Goal: Task Accomplishment & Management: Complete application form

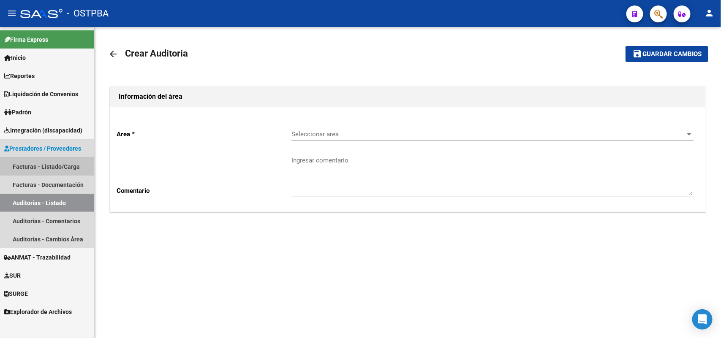
click at [70, 165] on link "Facturas - Listado/Carga" at bounding box center [47, 166] width 94 height 18
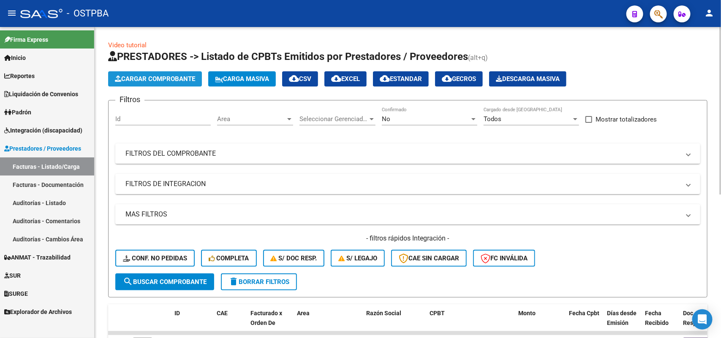
click at [170, 75] on span "Cargar Comprobante" at bounding box center [155, 79] width 80 height 8
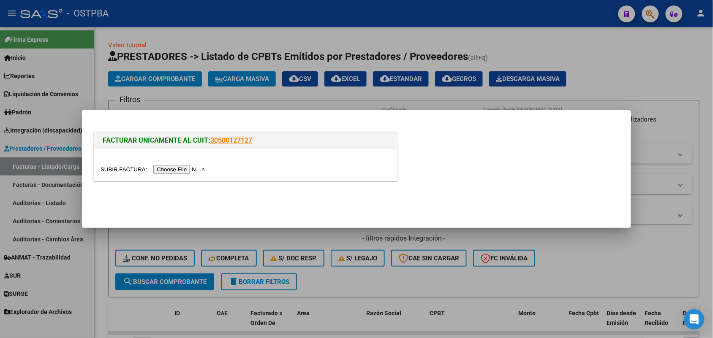
click at [176, 170] on input "file" at bounding box center [153, 169] width 107 height 9
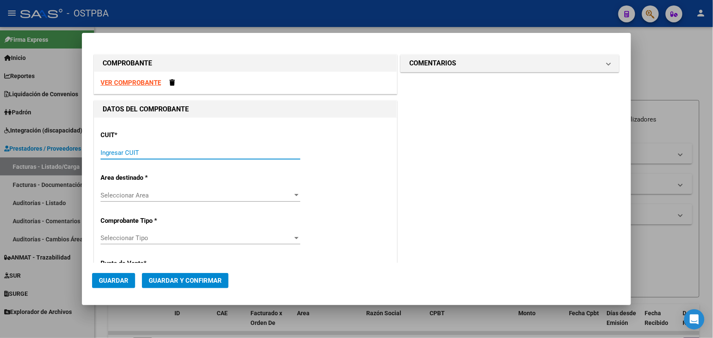
drag, startPoint x: 118, startPoint y: 155, endPoint x: 155, endPoint y: 150, distance: 36.7
click at [125, 155] on input "Ingresar CUIT" at bounding box center [200, 153] width 200 height 8
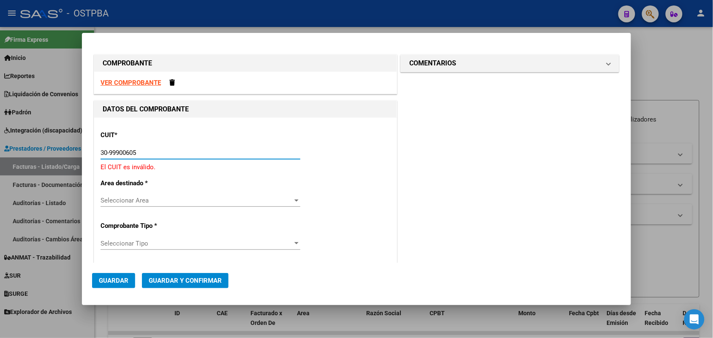
type input "30-99900605-8"
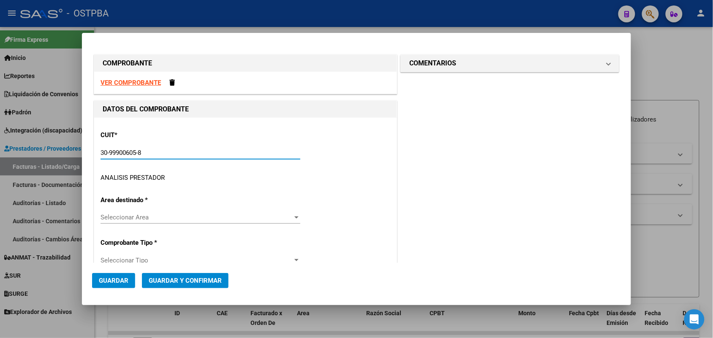
type input "12"
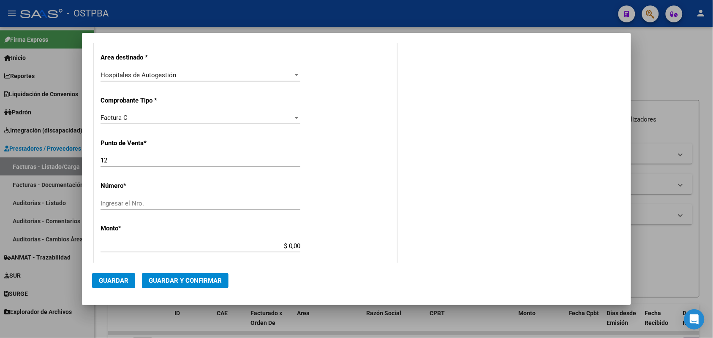
scroll to position [211, 0]
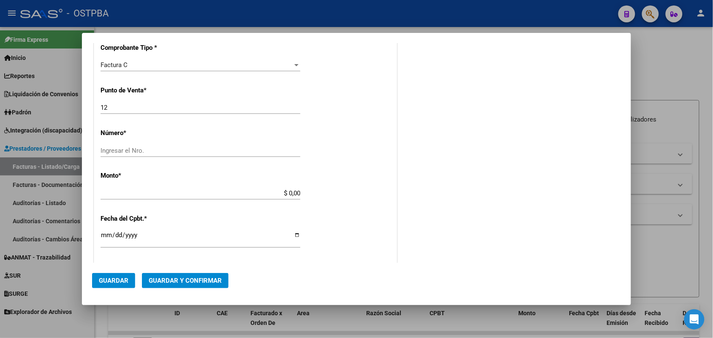
type input "30-99900605-8"
click at [128, 150] on input "Ingresar el Nro." at bounding box center [200, 151] width 200 height 8
type input "906"
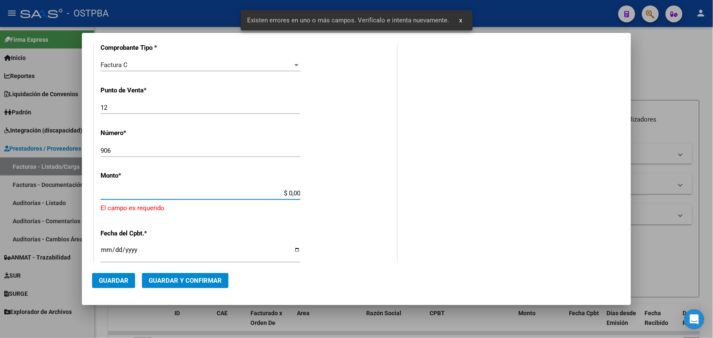
drag, startPoint x: 278, startPoint y: 193, endPoint x: 326, endPoint y: 189, distance: 48.7
click at [326, 189] on div "CUIT * 30-99900605-8 Ingresar CUIT ANALISIS PRESTADOR MUNICIPALIDAD DE [PERSON_…" at bounding box center [245, 216] width 302 height 619
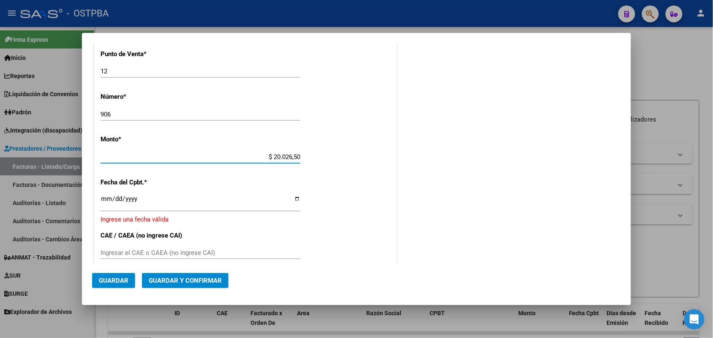
type input "$ 200.265,00"
click at [109, 201] on input "Ingresar la fecha" at bounding box center [200, 202] width 200 height 14
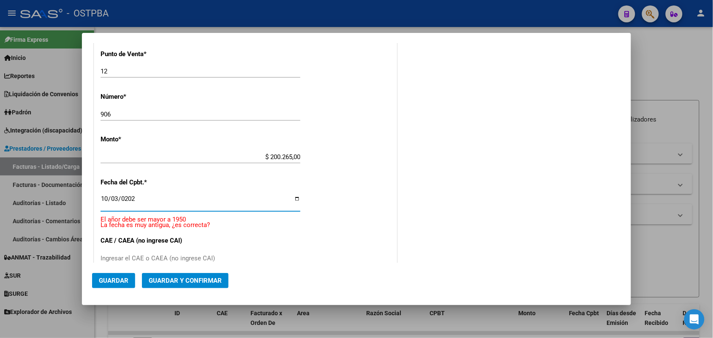
type input "[DATE]"
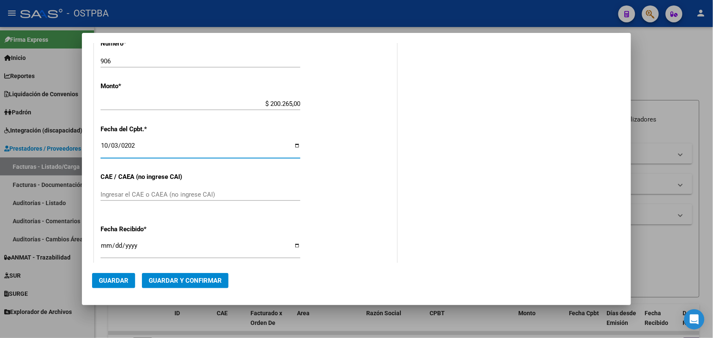
scroll to position [353, 0]
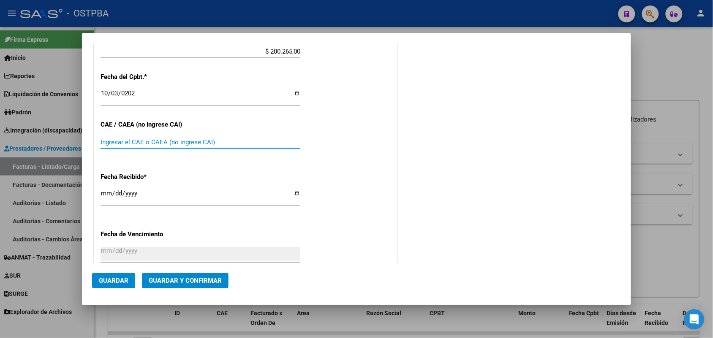
click at [104, 141] on input "Ingresar el CAE o CAEA (no ingrese CAI)" at bounding box center [200, 142] width 200 height 8
type input "75408436543619"
click at [111, 193] on input "[DATE]" at bounding box center [200, 197] width 200 height 14
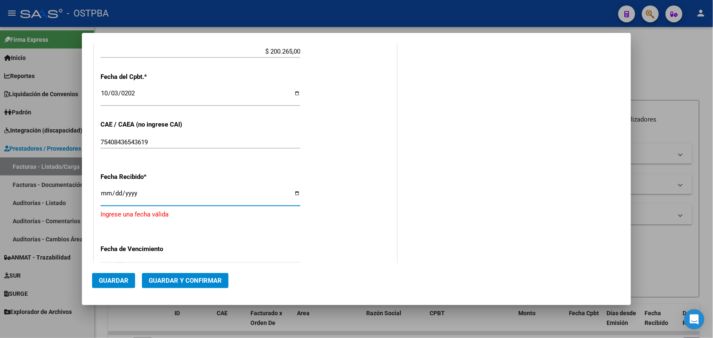
type input "[DATE]"
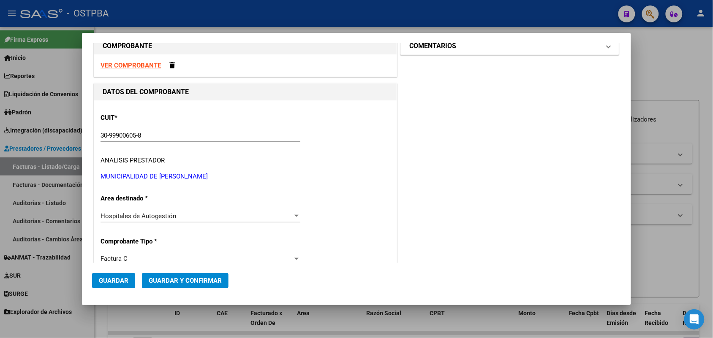
scroll to position [0, 0]
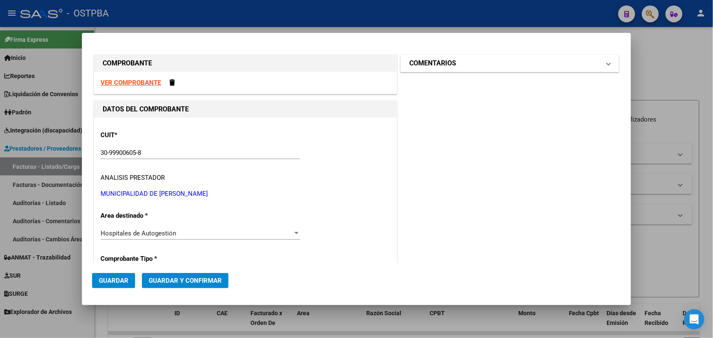
click at [597, 62] on span "COMENTARIOS" at bounding box center [508, 63] width 198 height 10
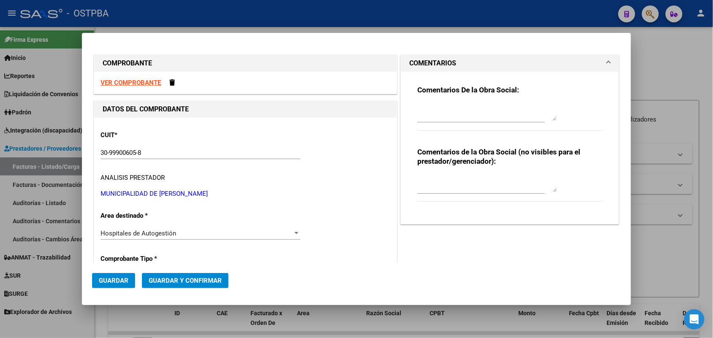
drag, startPoint x: 447, startPoint y: 115, endPoint x: 451, endPoint y: 114, distance: 4.4
click at [448, 115] on textarea at bounding box center [486, 112] width 139 height 17
type textarea "HR 127192"
click at [119, 281] on span "Guardar" at bounding box center [114, 281] width 30 height 8
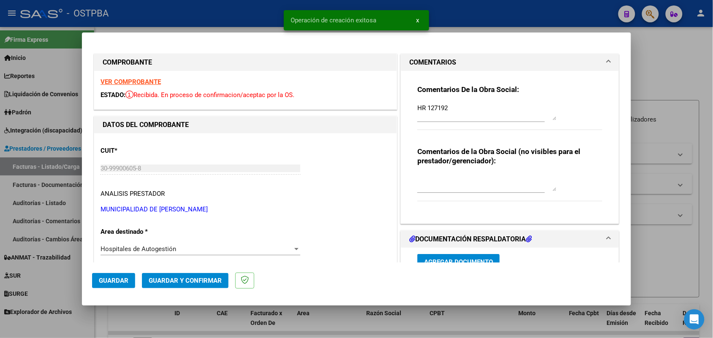
type input "[DATE]"
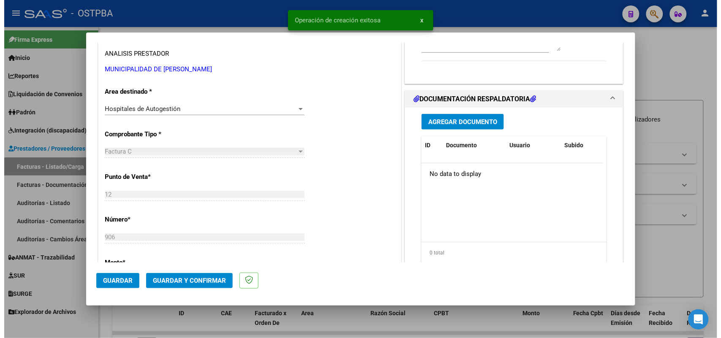
scroll to position [158, 0]
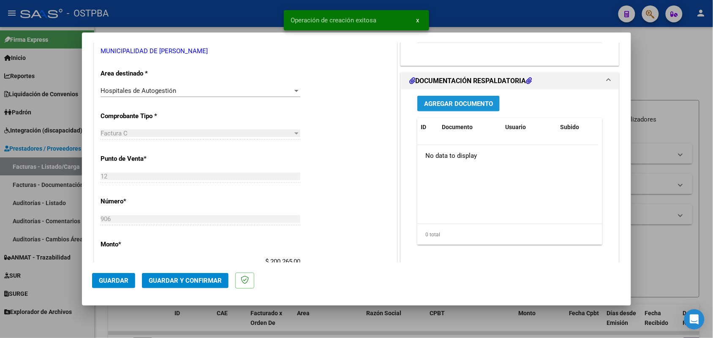
click at [465, 103] on span "Agregar Documento" at bounding box center [458, 104] width 69 height 8
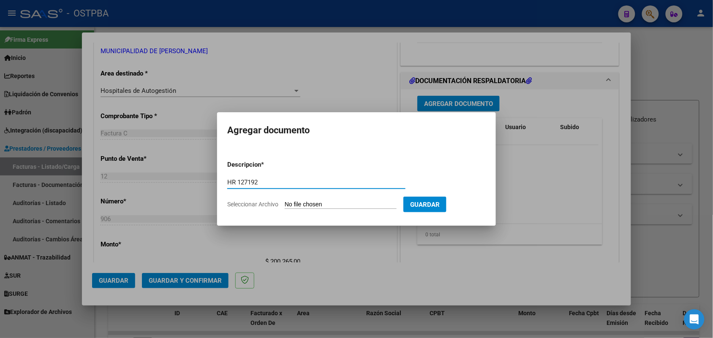
type input "HR 127192"
click at [291, 204] on input "Seleccionar Archivo" at bounding box center [341, 205] width 112 height 8
type input "C:\fakepath\HR 127192.pdf"
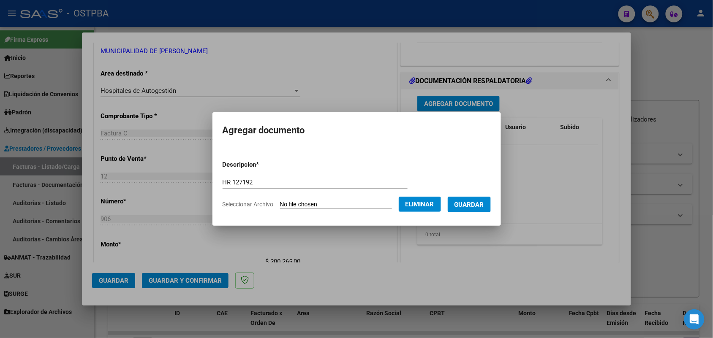
click at [465, 201] on span "Guardar" at bounding box center [469, 205] width 30 height 8
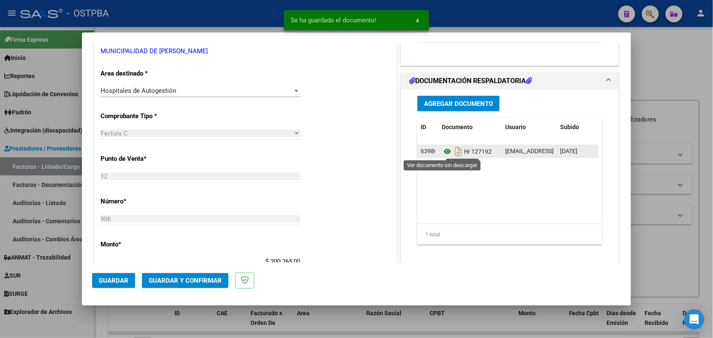
click at [444, 154] on icon at bounding box center [447, 152] width 11 height 10
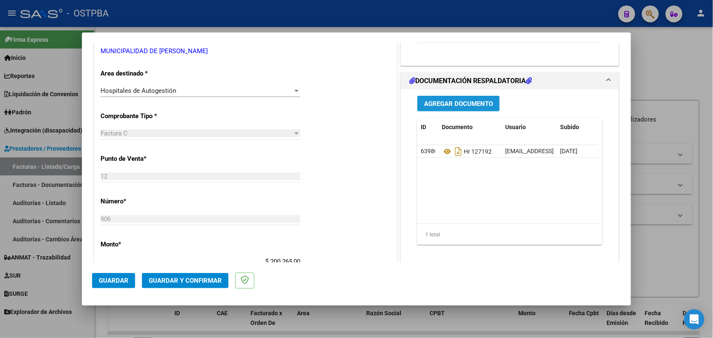
click at [453, 109] on button "Agregar Documento" at bounding box center [458, 104] width 82 height 16
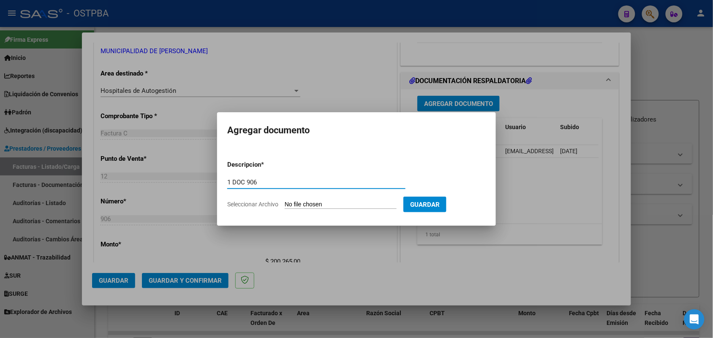
type input "1 DOC 906"
click at [288, 205] on input "Seleccionar Archivo" at bounding box center [341, 205] width 112 height 8
type input "C:\fakepath\1 DOC 906.pdf"
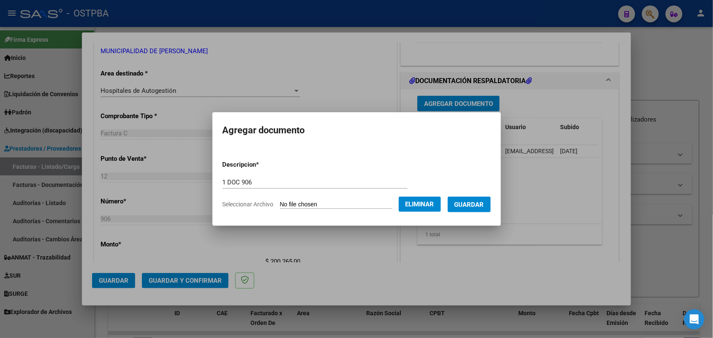
click at [475, 207] on span "Guardar" at bounding box center [469, 205] width 30 height 8
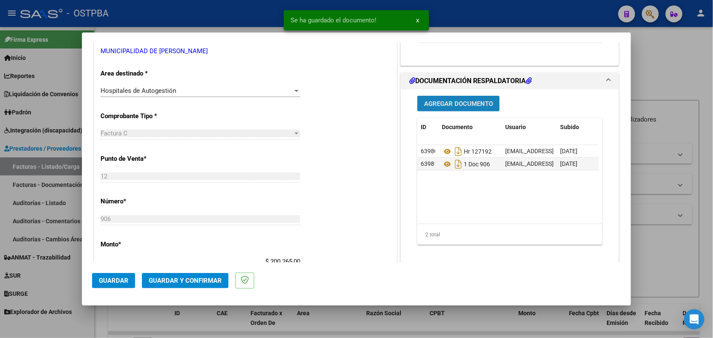
click at [459, 104] on span "Agregar Documento" at bounding box center [458, 104] width 69 height 8
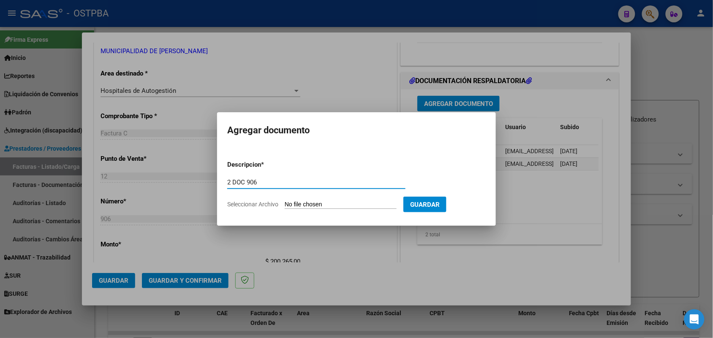
type input "2 DOC 906"
click at [292, 204] on input "Seleccionar Archivo" at bounding box center [341, 205] width 112 height 8
type input "C:\fakepath\2 DOC 906.pdf"
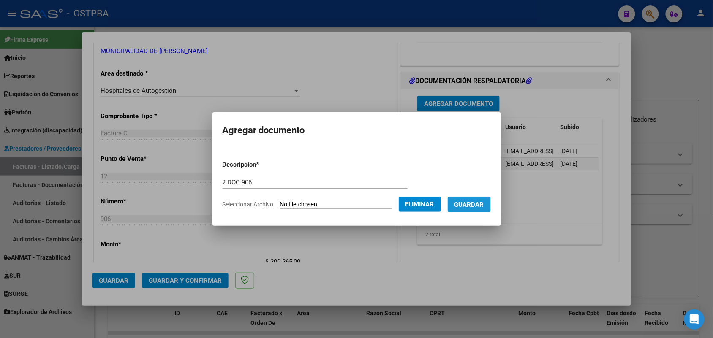
click at [474, 203] on span "Guardar" at bounding box center [469, 205] width 30 height 8
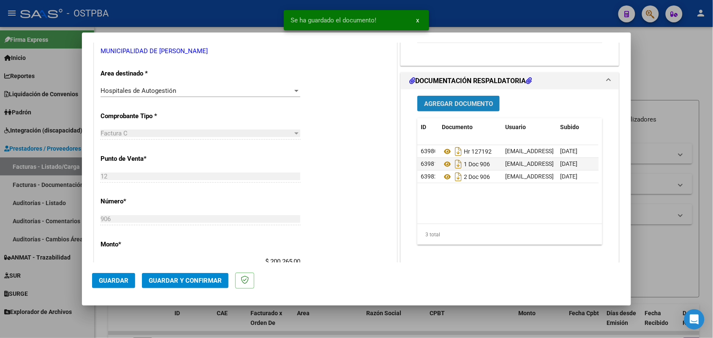
click at [462, 100] on span "Agregar Documento" at bounding box center [458, 104] width 69 height 8
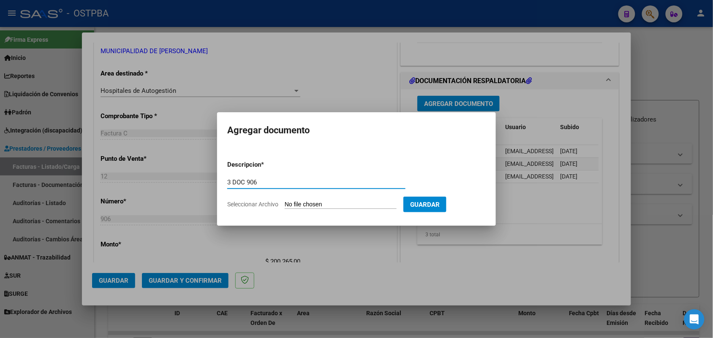
type input "3 DOC 906"
click at [290, 202] on input "Seleccionar Archivo" at bounding box center [341, 205] width 112 height 8
type input "C:\fakepath\3 DOC 906.pdf"
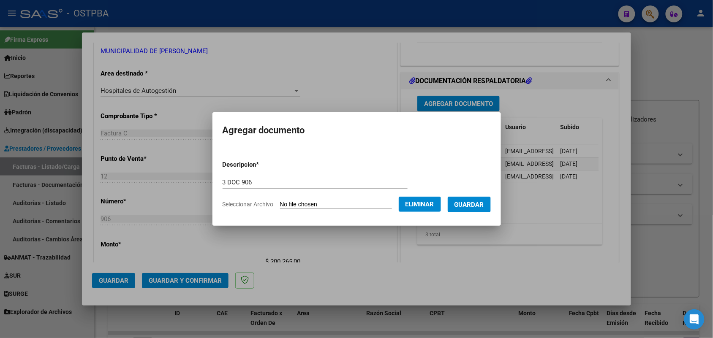
click at [469, 198] on button "Guardar" at bounding box center [469, 205] width 43 height 16
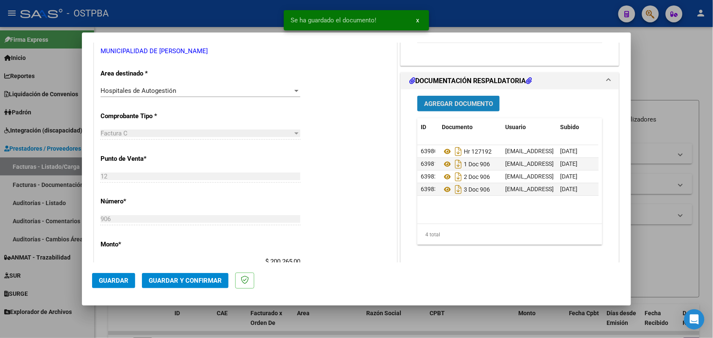
click at [459, 104] on span "Agregar Documento" at bounding box center [458, 104] width 69 height 8
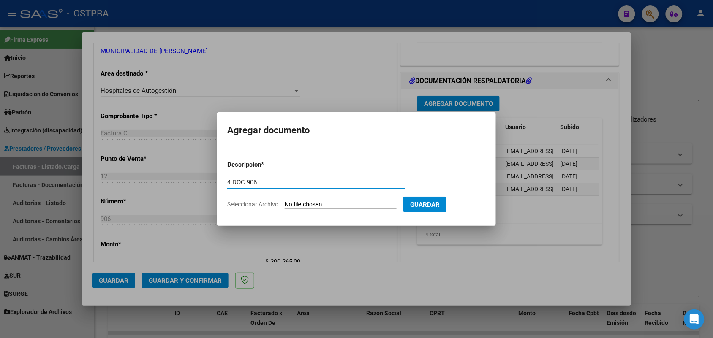
type input "4 DOC 906"
click at [289, 206] on input "Seleccionar Archivo" at bounding box center [341, 205] width 112 height 8
type input "C:\fakepath\4 DOC 906.pdf"
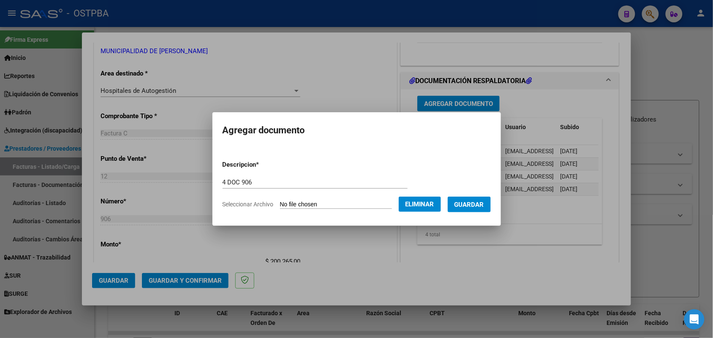
click at [482, 206] on span "Guardar" at bounding box center [469, 205] width 30 height 8
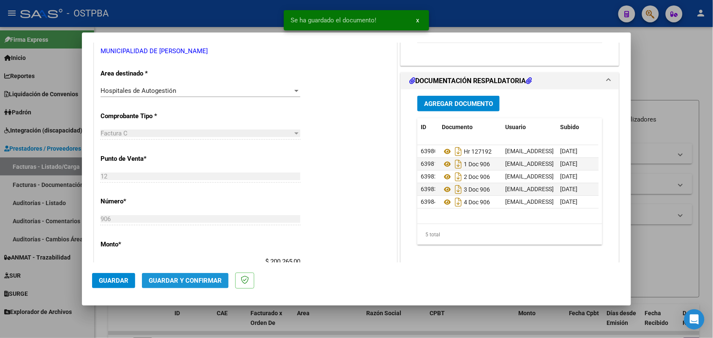
click at [184, 277] on span "Guardar y Confirmar" at bounding box center [185, 281] width 73 height 8
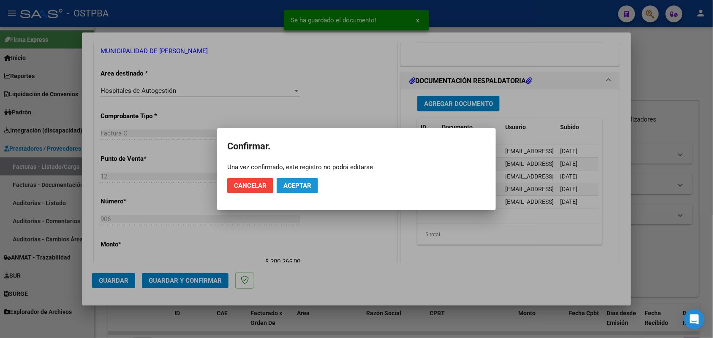
click at [285, 181] on button "Aceptar" at bounding box center [297, 185] width 41 height 15
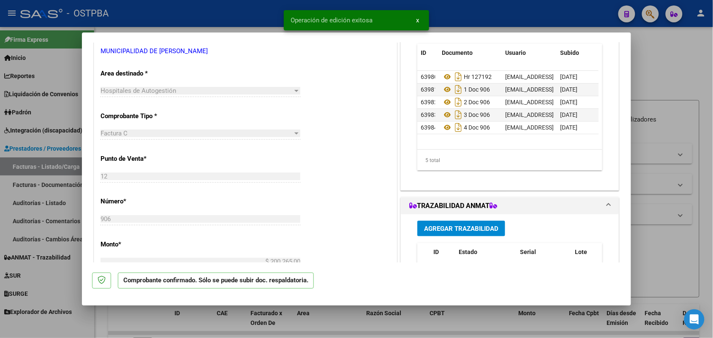
click at [65, 196] on div at bounding box center [356, 169] width 713 height 338
type input "$ 0,00"
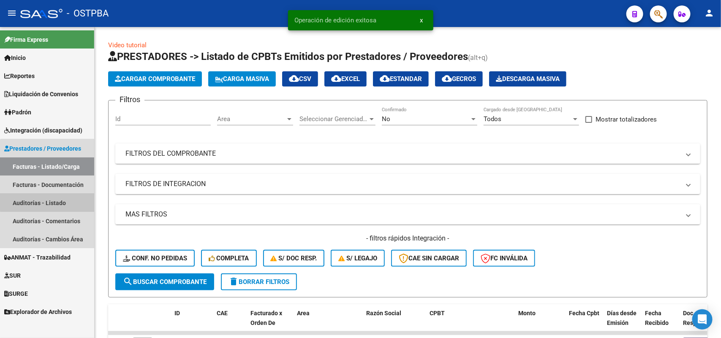
click at [57, 201] on link "Auditorías - Listado" at bounding box center [47, 203] width 94 height 18
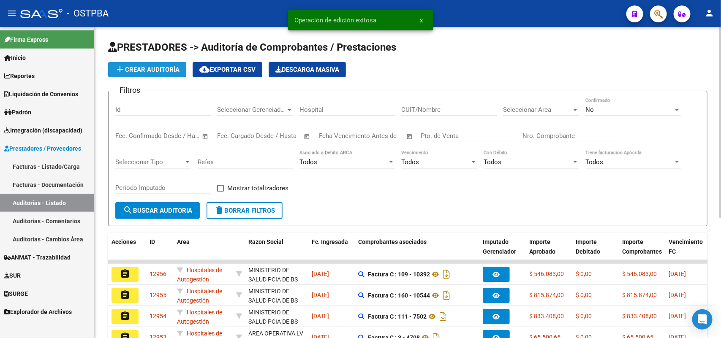
click at [175, 66] on span "add Crear Auditoría" at bounding box center [147, 70] width 65 height 8
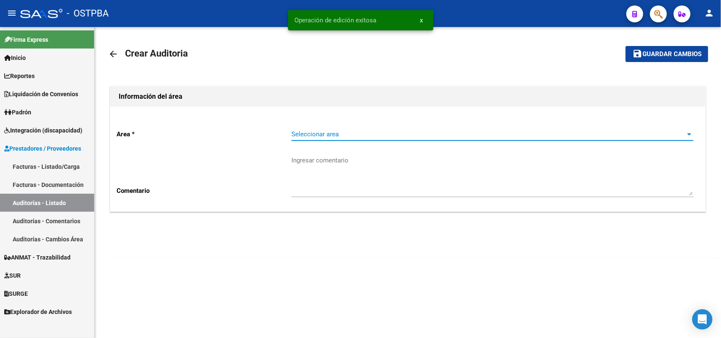
click at [315, 134] on span "Seleccionar area" at bounding box center [488, 134] width 394 height 8
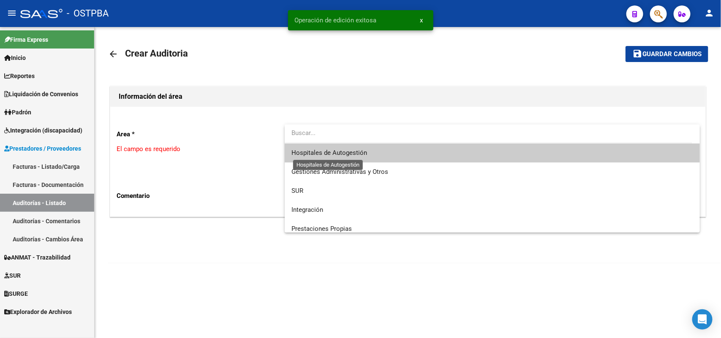
click at [293, 153] on span "Hospitales de Autogestión" at bounding box center [329, 153] width 76 height 8
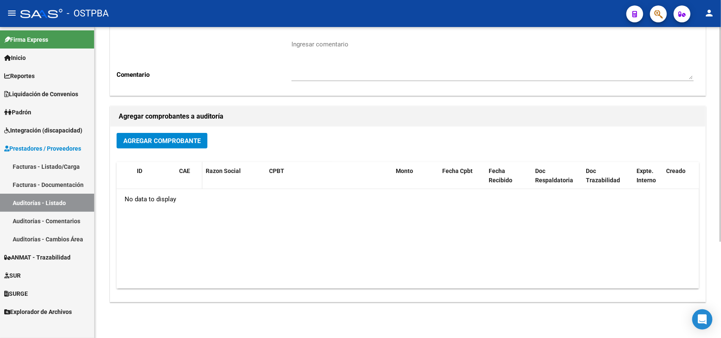
scroll to position [139, 0]
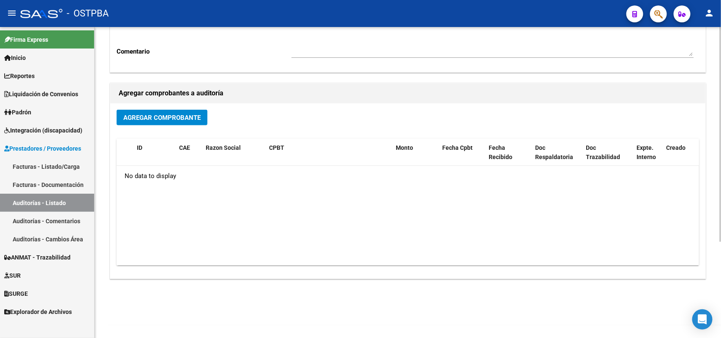
click at [179, 118] on span "Agregar Comprobante" at bounding box center [161, 118] width 77 height 8
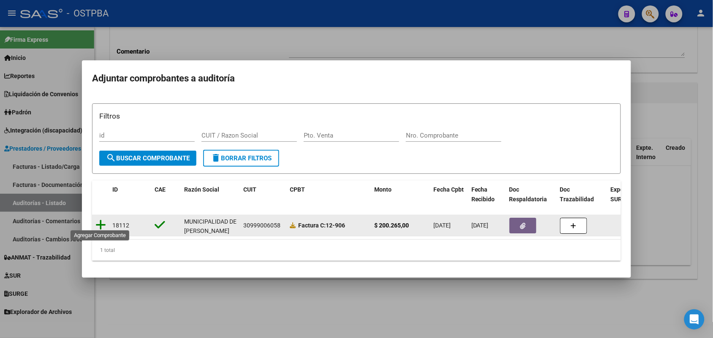
click at [101, 220] on icon at bounding box center [100, 225] width 11 height 12
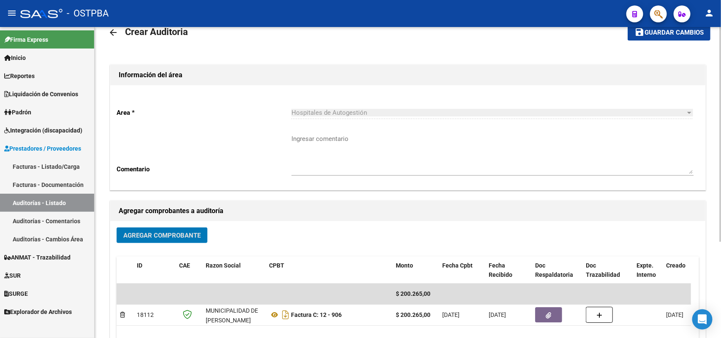
scroll to position [0, 0]
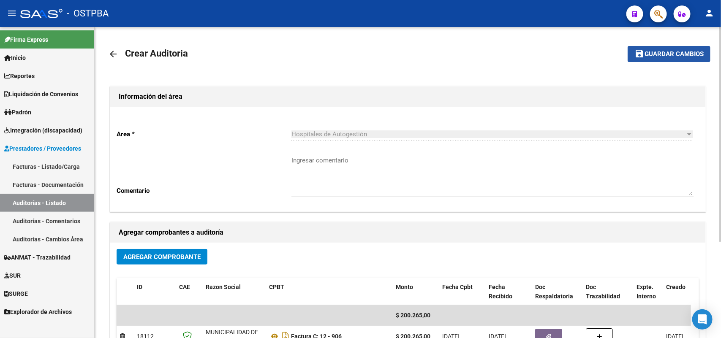
click at [670, 49] on button "save Guardar cambios" at bounding box center [668, 54] width 83 height 16
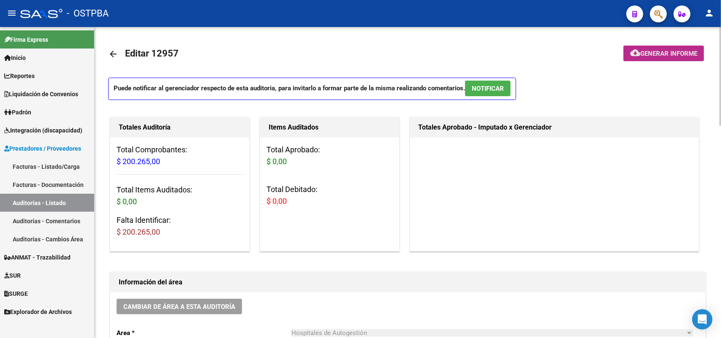
click at [665, 52] on span "Generar informe" at bounding box center [668, 54] width 57 height 8
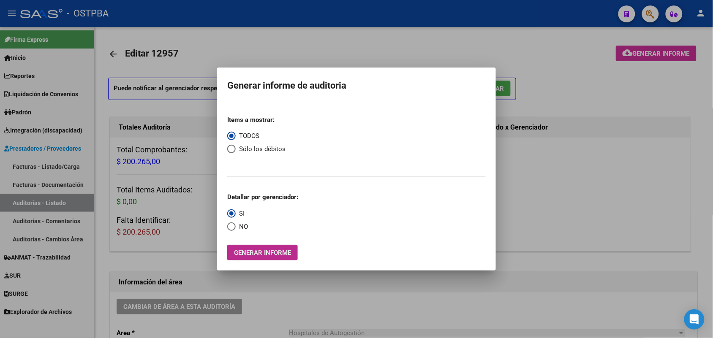
click at [267, 254] on span "Generar informe" at bounding box center [262, 253] width 57 height 8
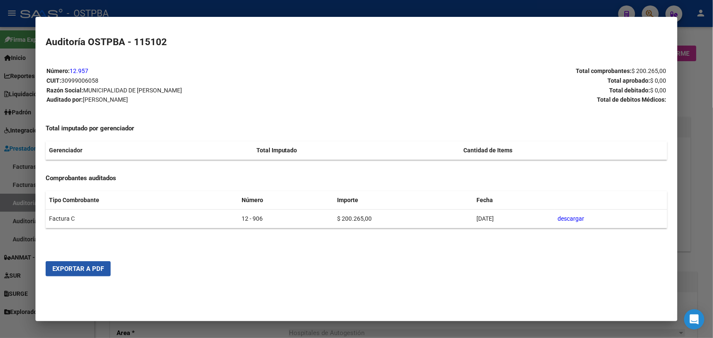
click at [94, 268] on span "Exportar a PDF" at bounding box center [78, 269] width 52 height 8
click at [8, 111] on div at bounding box center [356, 169] width 713 height 338
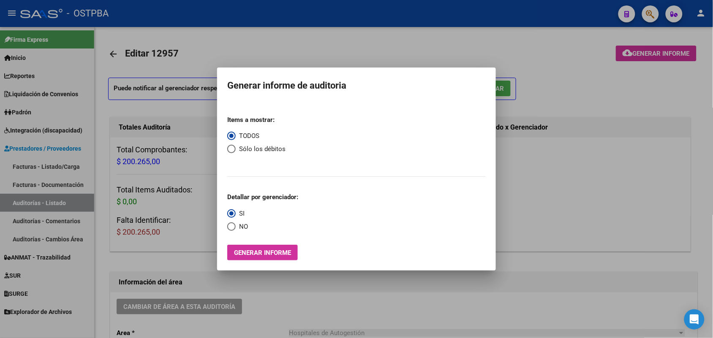
click at [148, 72] on div at bounding box center [356, 169] width 713 height 338
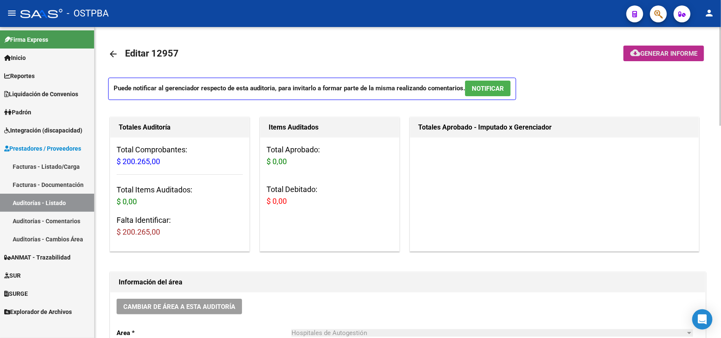
click at [671, 50] on span "Generar informe" at bounding box center [668, 54] width 57 height 8
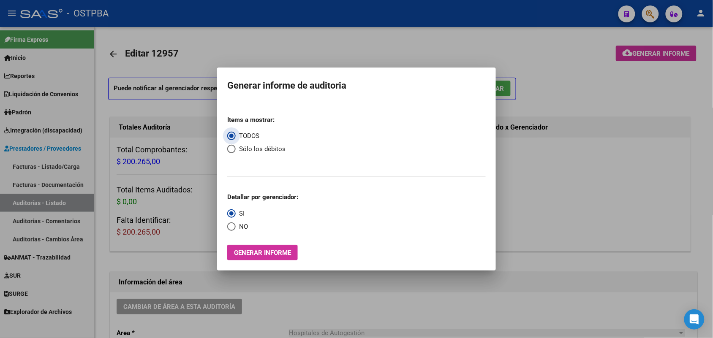
click at [265, 252] on span "Generar informe" at bounding box center [262, 253] width 57 height 8
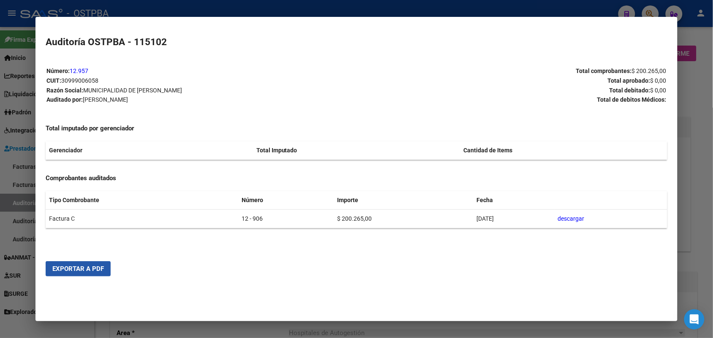
click at [84, 265] on span "Exportar a PDF" at bounding box center [78, 269] width 52 height 8
click at [22, 155] on div at bounding box center [356, 169] width 713 height 338
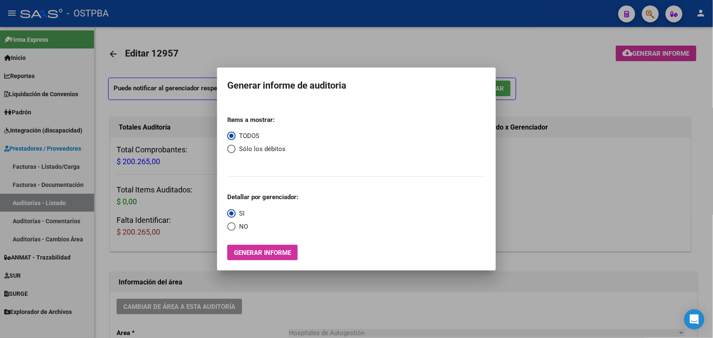
click at [174, 202] on div at bounding box center [356, 169] width 713 height 338
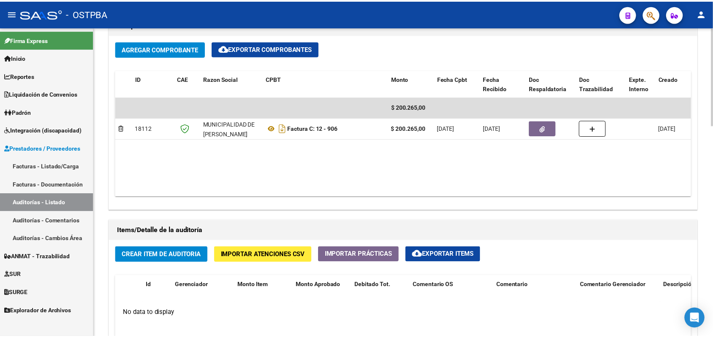
scroll to position [528, 0]
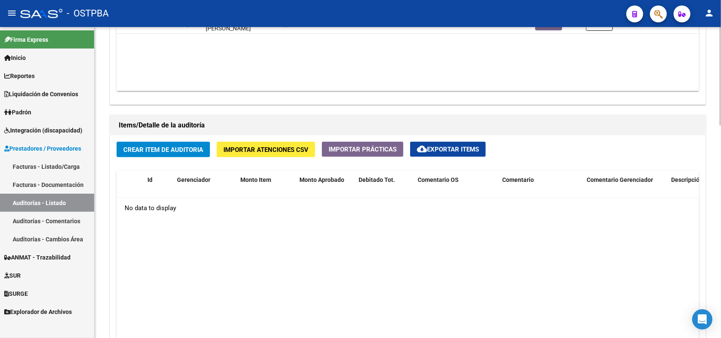
click at [176, 149] on span "Crear Item de Auditoria" at bounding box center [163, 150] width 80 height 8
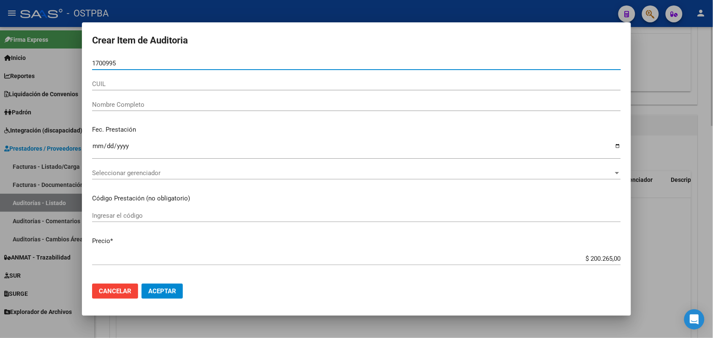
type input "17009951"
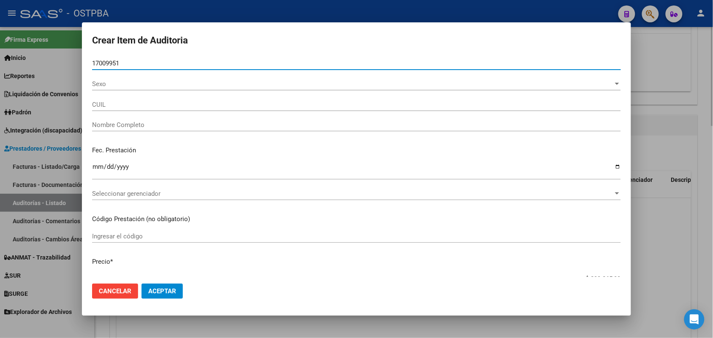
type input "27170099511"
type input "[PERSON_NAME] [PERSON_NAME]"
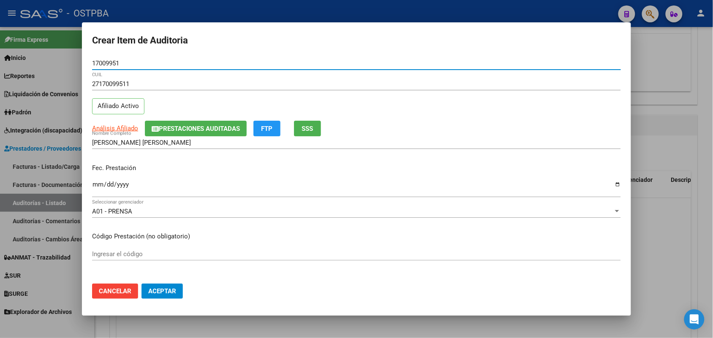
type input "17009951"
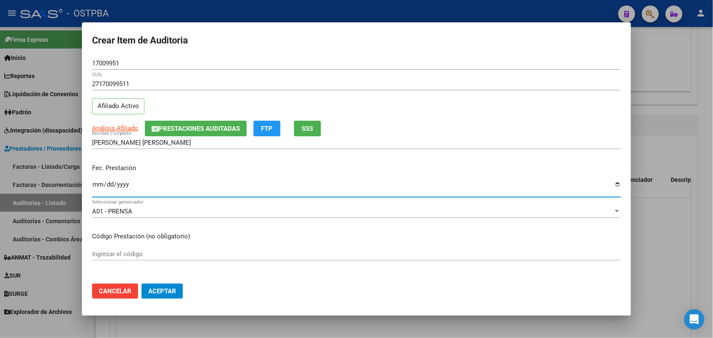
click at [97, 188] on input "Ingresar la fecha" at bounding box center [356, 188] width 529 height 14
type input "[DATE]"
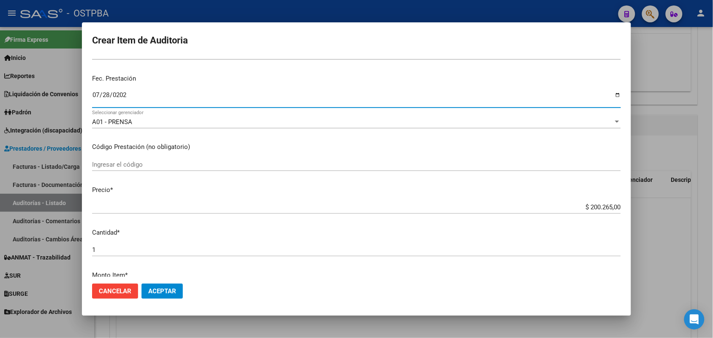
scroll to position [106, 0]
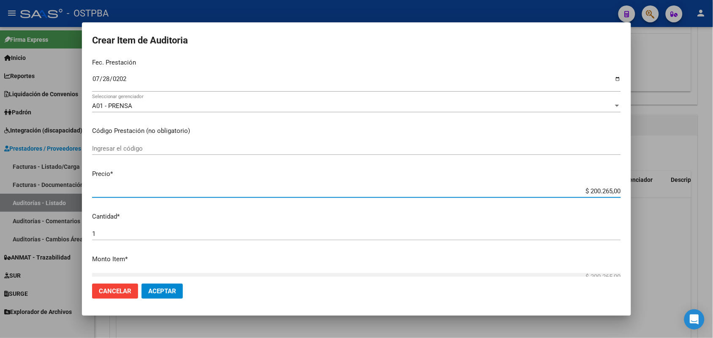
drag, startPoint x: 567, startPoint y: 190, endPoint x: 633, endPoint y: 187, distance: 66.8
click at [633, 187] on div "Crear Item de Auditoria 17009951 Nro Documento 27170099511 CUIL Afiliado Activo…" at bounding box center [356, 169] width 713 height 338
type input "$ 0,01"
type input "$ 0,14"
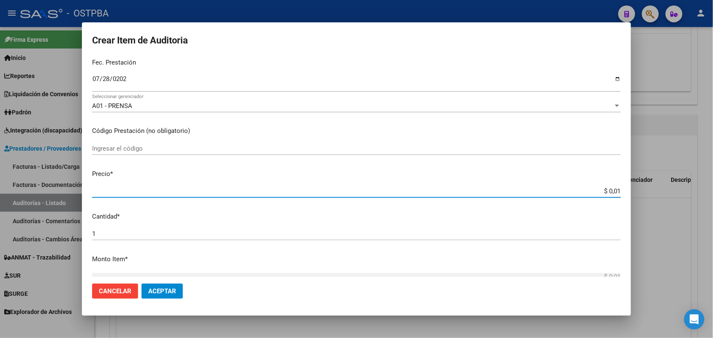
type input "$ 0,14"
type input "$ 1,43"
type input "$ 14,34"
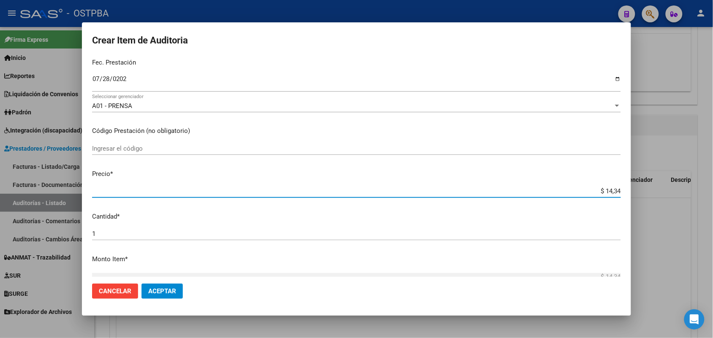
type input "$ 143,42"
type input "$ 1.434,26"
type input "$ 14.342,60"
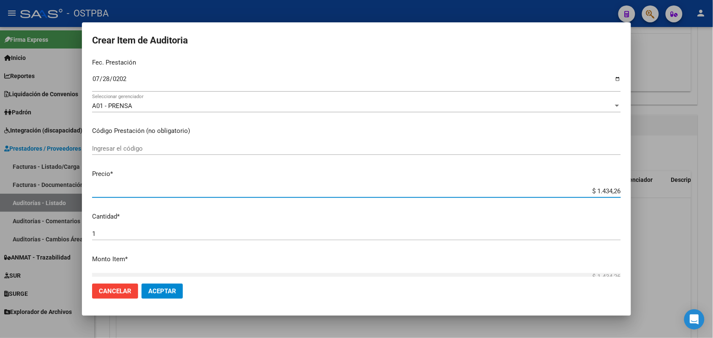
type input "$ 14.342,60"
type input "$ 143.426,00"
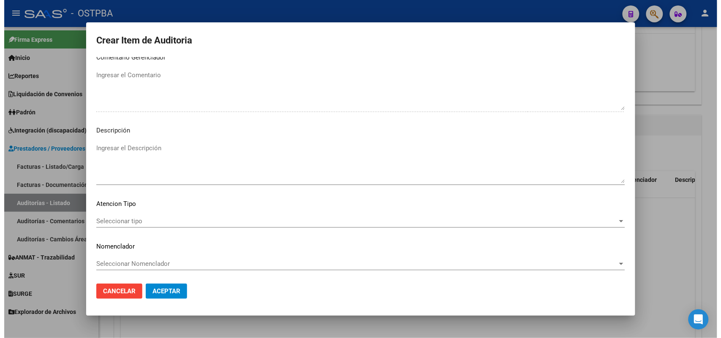
scroll to position [540, 0]
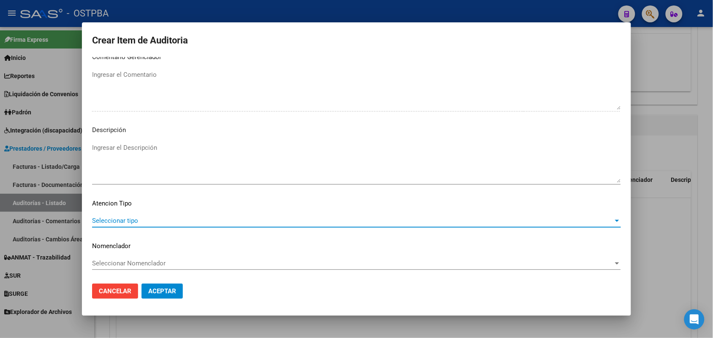
click at [128, 220] on span "Seleccionar tipo" at bounding box center [352, 221] width 521 height 8
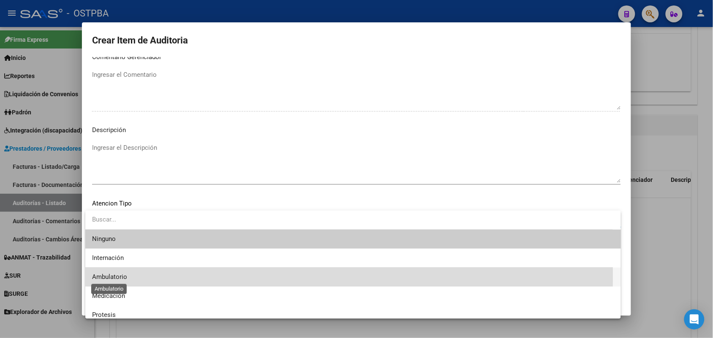
click at [122, 276] on span "Ambulatorio" at bounding box center [109, 277] width 35 height 8
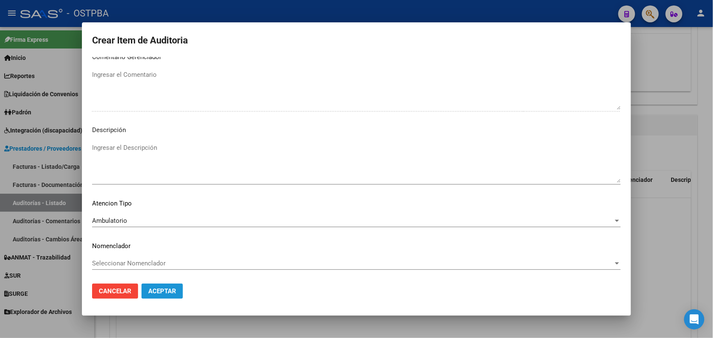
click at [160, 290] on span "Aceptar" at bounding box center [162, 292] width 28 height 8
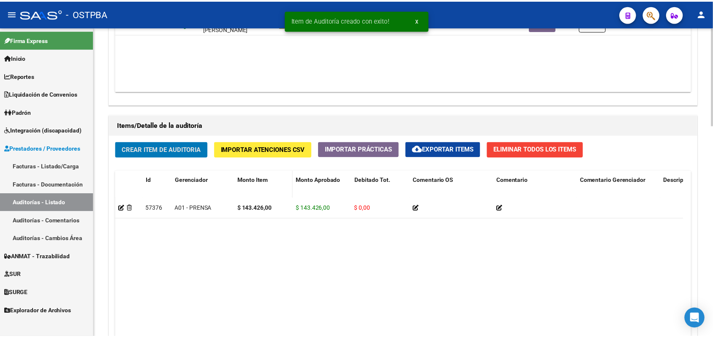
scroll to position [528, 0]
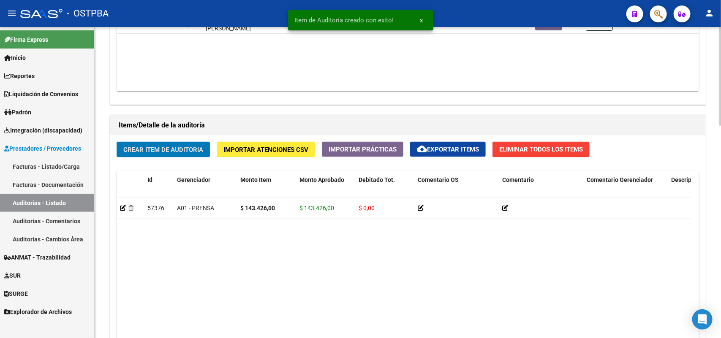
click at [186, 149] on span "Crear Item de Auditoria" at bounding box center [163, 150] width 80 height 8
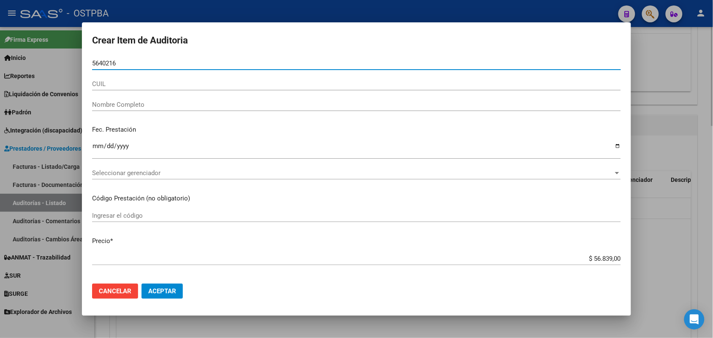
type input "56402160"
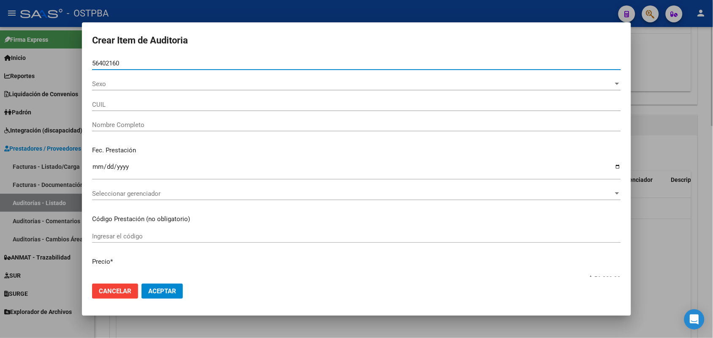
type input "20564021602"
type input "LENCINA [PERSON_NAME]"
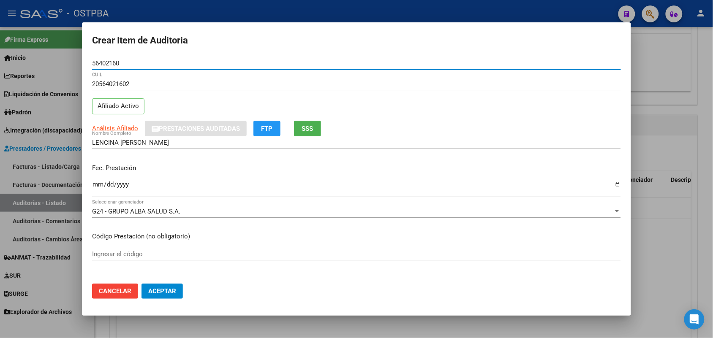
type input "56402160"
click at [100, 187] on input "Ingresar la fecha" at bounding box center [356, 188] width 529 height 14
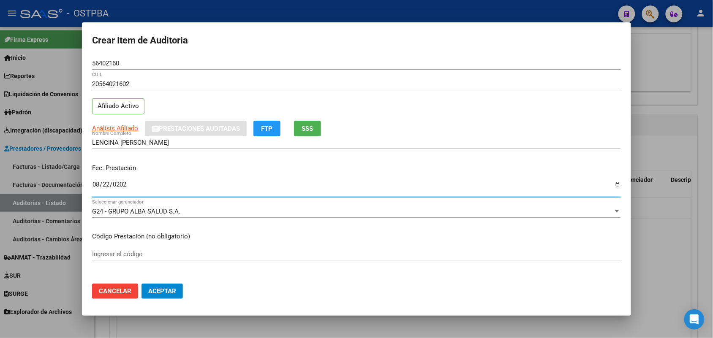
type input "[DATE]"
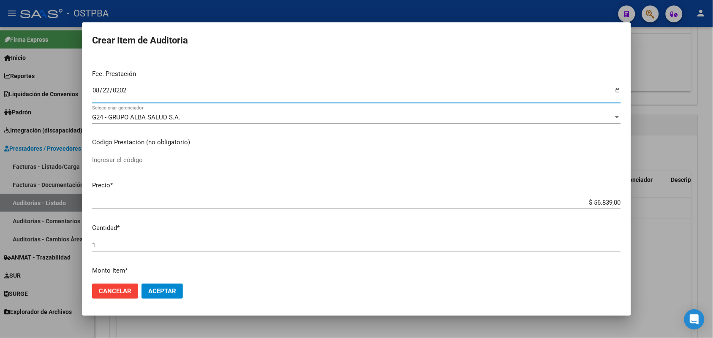
scroll to position [106, 0]
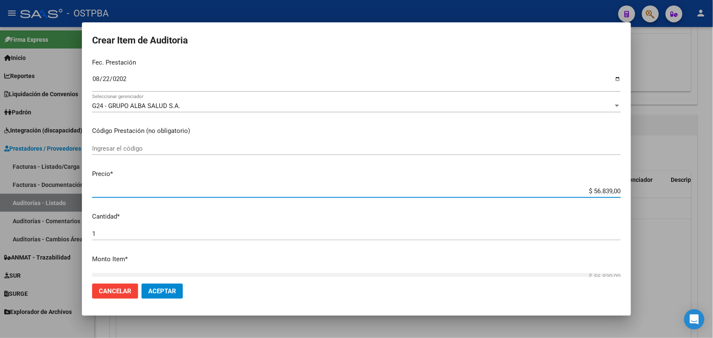
drag, startPoint x: 574, startPoint y: 191, endPoint x: 702, endPoint y: 179, distance: 128.5
click at [702, 179] on div "Crear Item de Auditoria 56402160 Nro Documento 20564021602 CUIL Afiliado Activo…" at bounding box center [356, 169] width 713 height 338
type input "$ 0,01"
type input "$ 0,17"
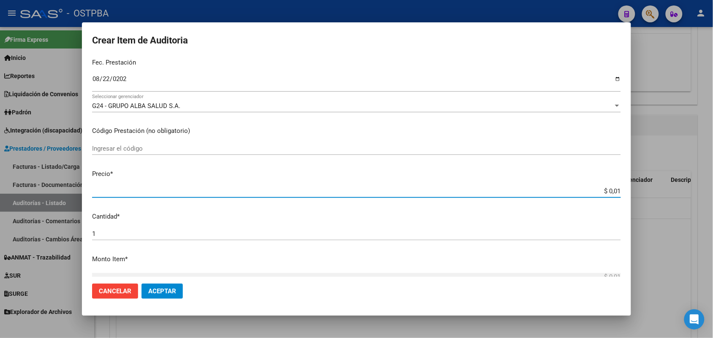
type input "$ 0,17"
type input "$ 1,70"
type input "$ 17,00"
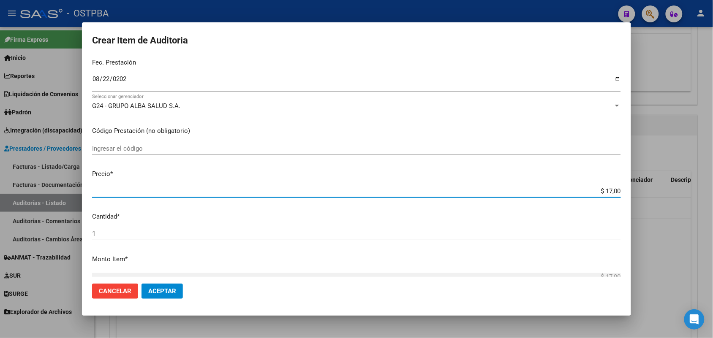
type input "$ 170,06"
type input "$ 1.700,60"
type input "$ 17.006,00"
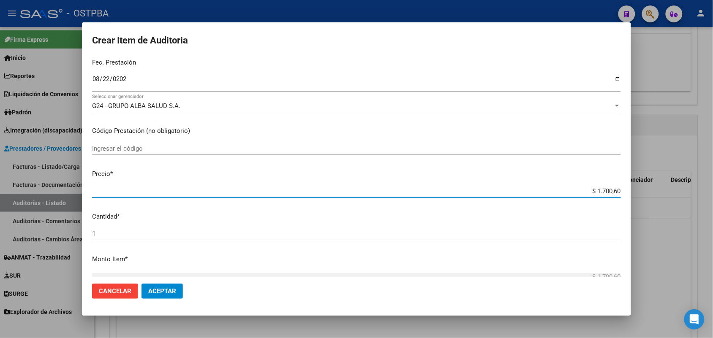
type input "$ 17.006,00"
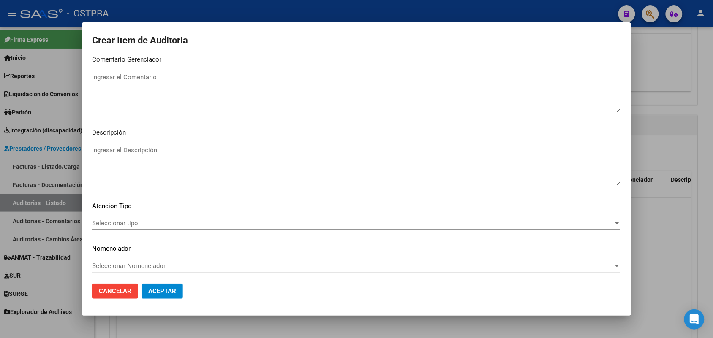
scroll to position [540, 0]
click at [134, 221] on span "Seleccionar tipo" at bounding box center [352, 221] width 521 height 8
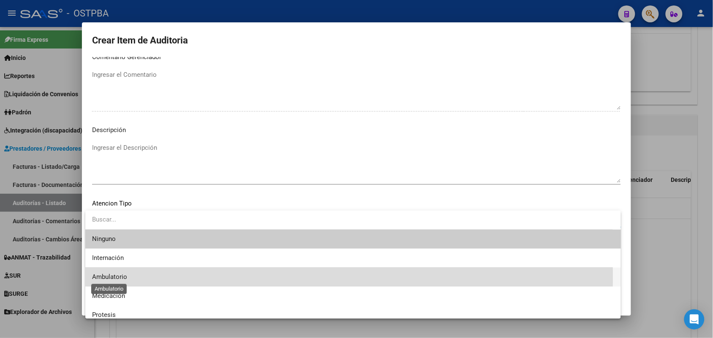
click at [119, 277] on span "Ambulatorio" at bounding box center [109, 277] width 35 height 8
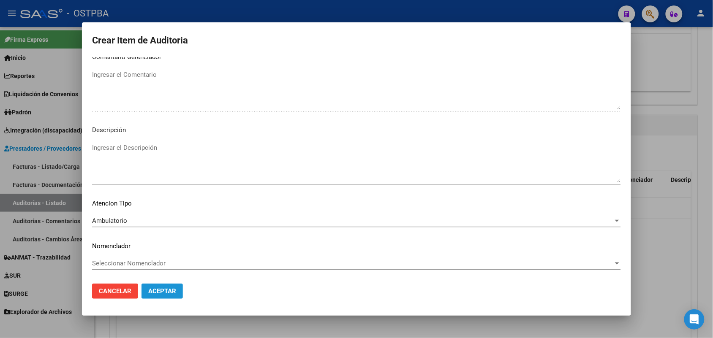
click at [166, 286] on button "Aceptar" at bounding box center [161, 291] width 41 height 15
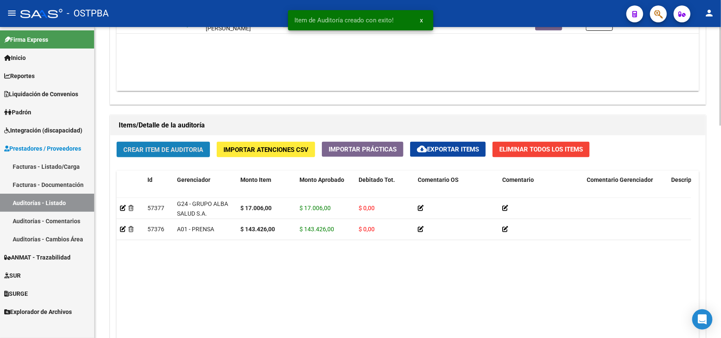
click at [203, 146] on span "Crear Item de Auditoria" at bounding box center [163, 150] width 80 height 8
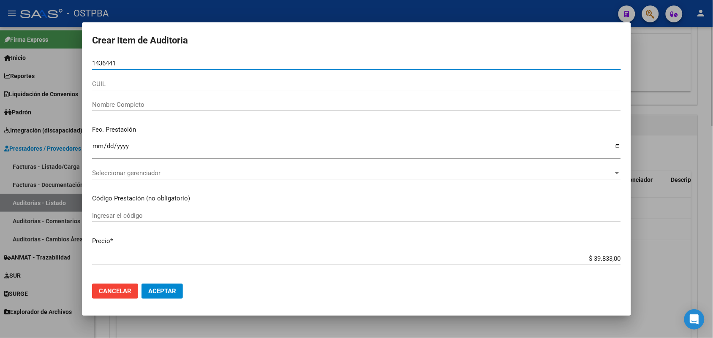
type input "14364412"
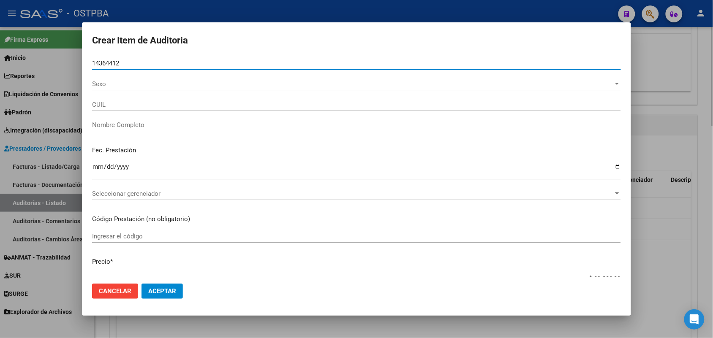
type input "27143644125"
type input "MOORE CARINA"
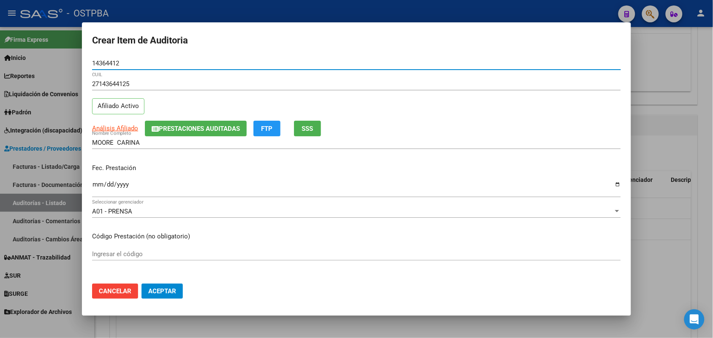
type input "14364412"
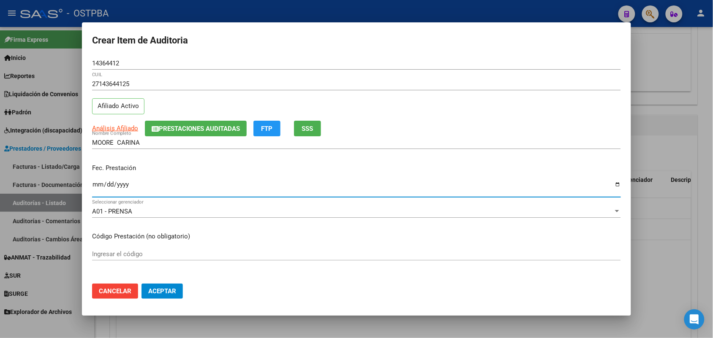
click at [98, 190] on input "Ingresar la fecha" at bounding box center [356, 188] width 529 height 14
type input "[DATE]"
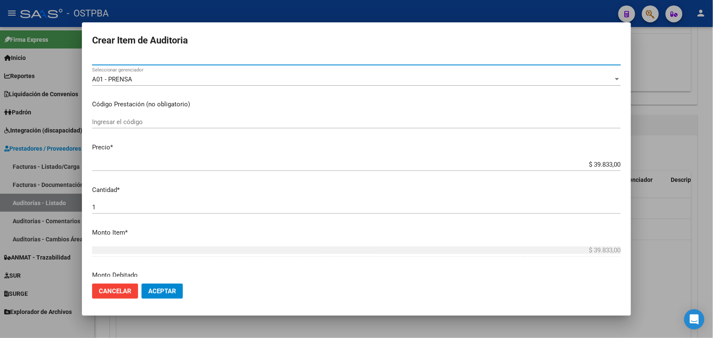
scroll to position [158, 0]
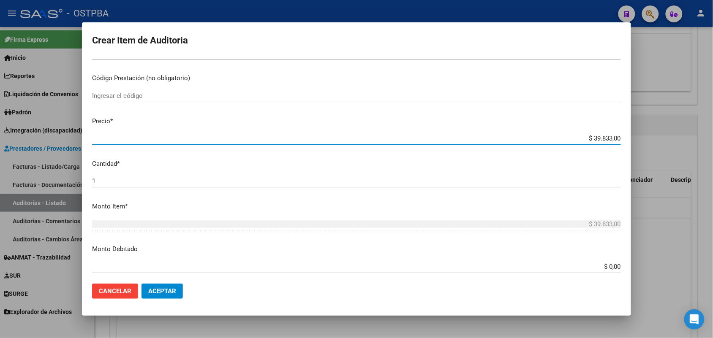
drag, startPoint x: 573, startPoint y: 138, endPoint x: 650, endPoint y: 133, distance: 77.8
click at [650, 133] on div "Crear Item de Auditoria 14364412 Nro Documento 27143644125 CUIL Afiliado Activo…" at bounding box center [356, 169] width 713 height 338
type input "$ 0,02"
type input "$ 0,22"
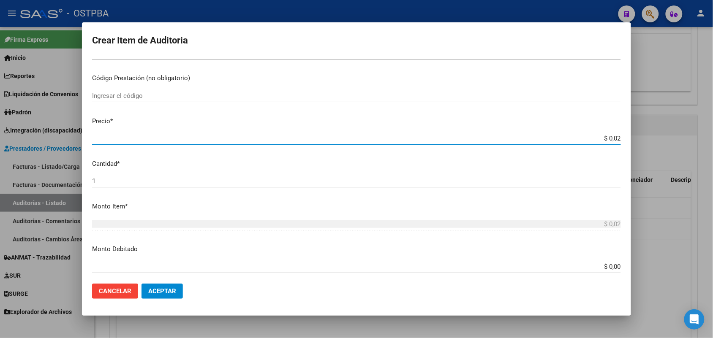
type input "$ 0,22"
type input "$ 2,28"
type input "$ 22,82"
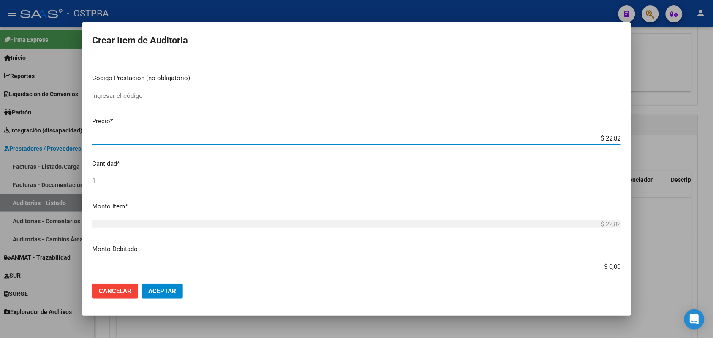
type input "$ 228,27"
type input "$ 2.282,70"
type input "$ 22.827,00"
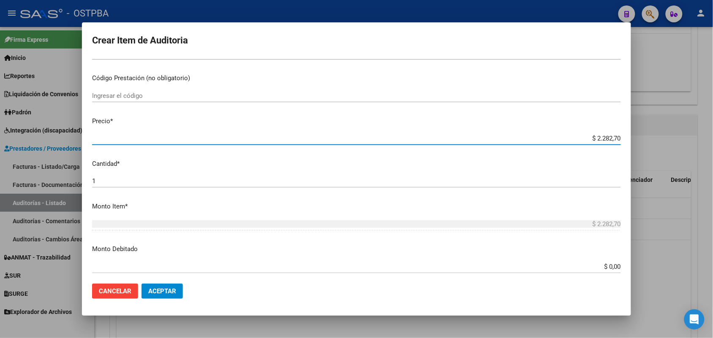
type input "$ 22.827,00"
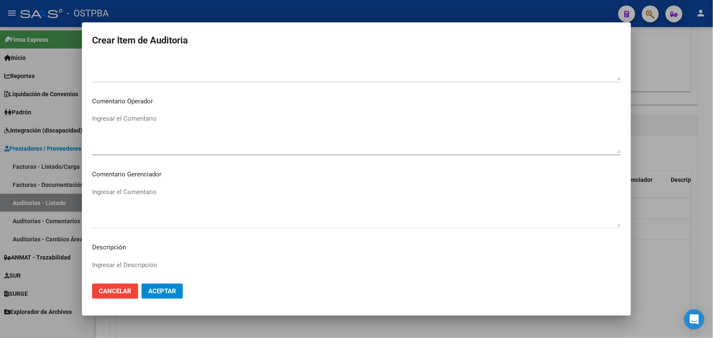
scroll to position [540, 0]
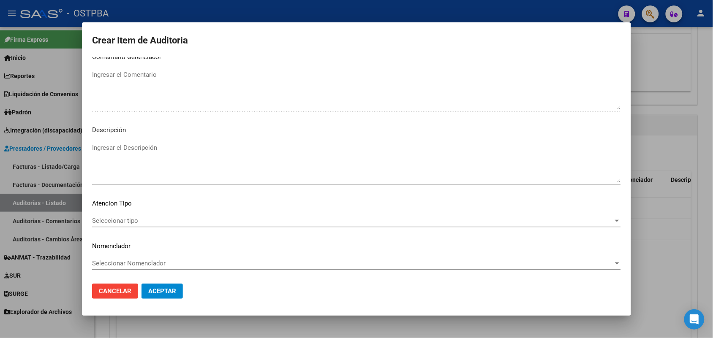
click at [129, 218] on span "Seleccionar tipo" at bounding box center [352, 221] width 521 height 8
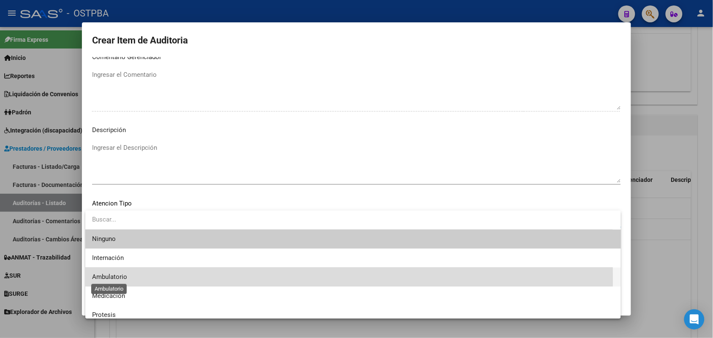
click at [122, 280] on span "Ambulatorio" at bounding box center [109, 277] width 35 height 8
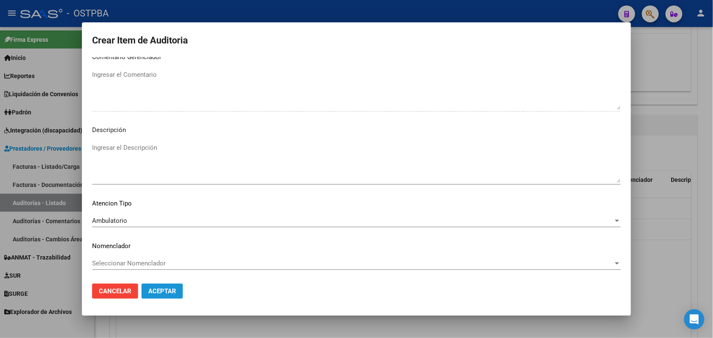
click at [157, 293] on span "Aceptar" at bounding box center [162, 292] width 28 height 8
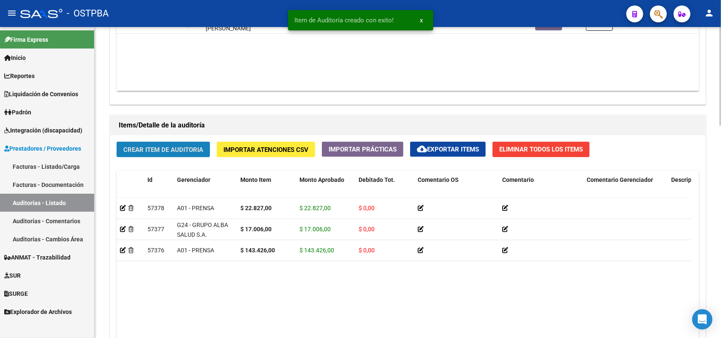
click at [186, 152] on button "Crear Item de Auditoria" at bounding box center [163, 150] width 93 height 16
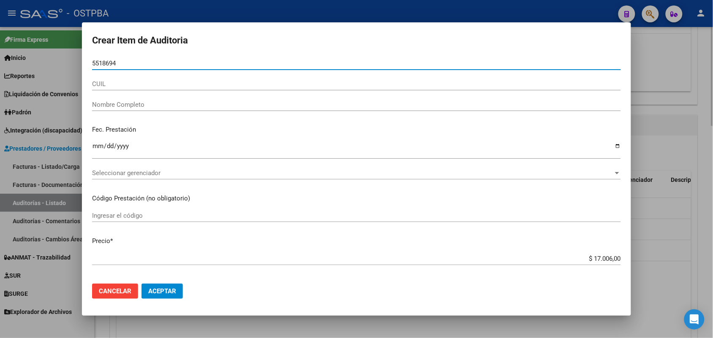
type input "55186942"
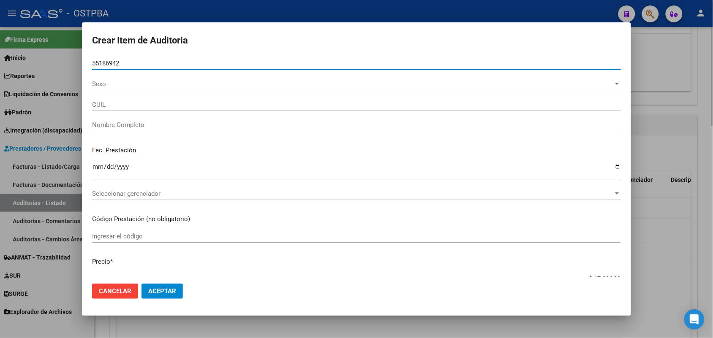
type input "27551869429"
type input "[PERSON_NAME] UMMA [PERSON_NAME]"
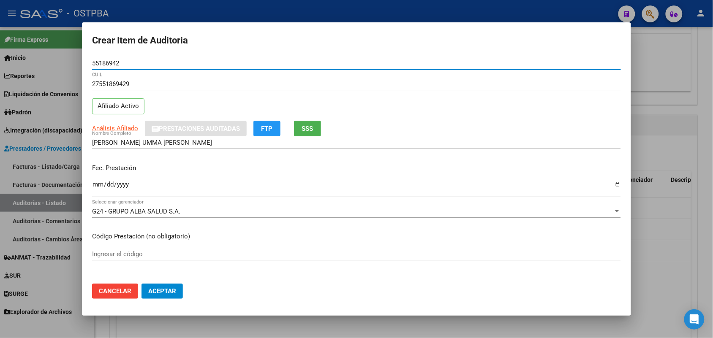
type input "55186942"
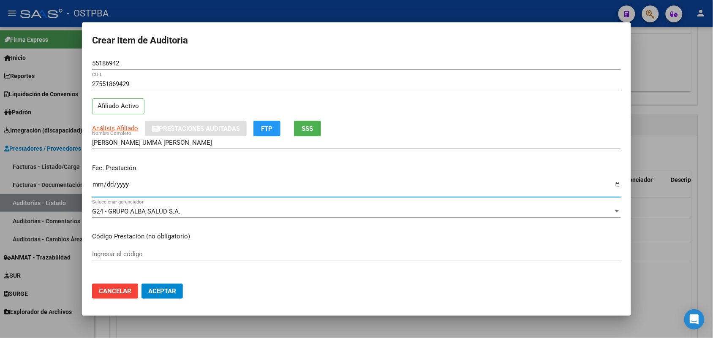
drag, startPoint x: 98, startPoint y: 189, endPoint x: 142, endPoint y: 200, distance: 45.6
click at [98, 190] on input "Ingresar la fecha" at bounding box center [356, 188] width 529 height 14
click at [97, 188] on input "[DATE]" at bounding box center [356, 188] width 529 height 14
type input "[DATE]"
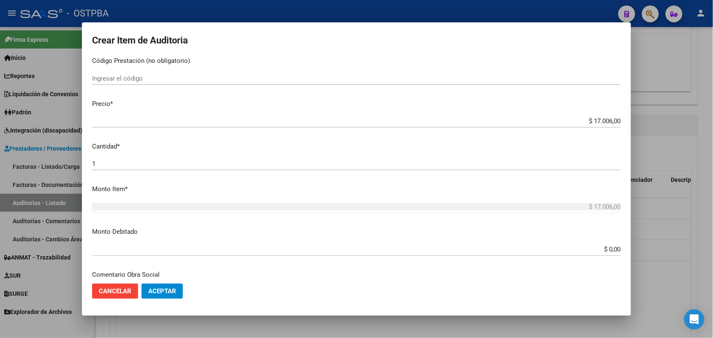
scroll to position [211, 0]
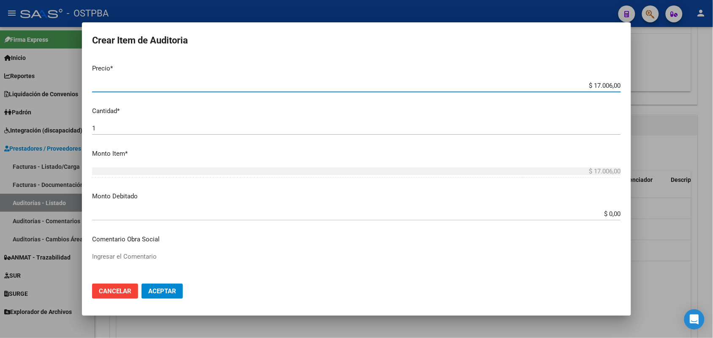
drag, startPoint x: 575, startPoint y: 84, endPoint x: 630, endPoint y: 87, distance: 54.1
click at [630, 87] on mat-dialog-content "55186942 Nro Documento 27551869429 CUIL Afiliado Activo Análisis Afiliado Prest…" at bounding box center [356, 167] width 549 height 220
click at [482, 166] on div "$ 17.006,00 Ingresar el monto" at bounding box center [356, 171] width 529 height 13
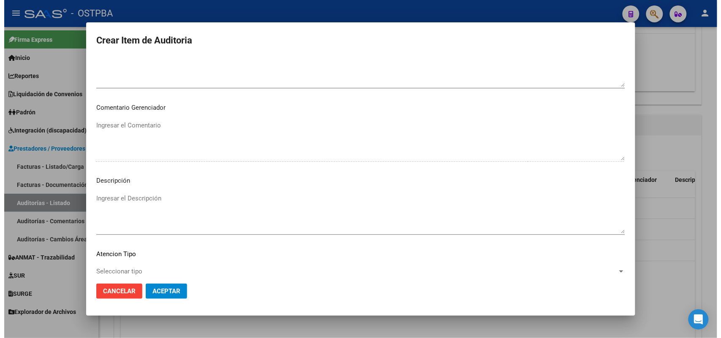
scroll to position [540, 0]
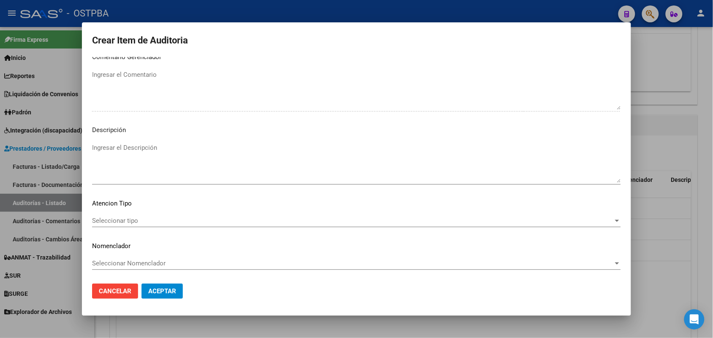
click at [129, 220] on span "Seleccionar tipo" at bounding box center [352, 221] width 521 height 8
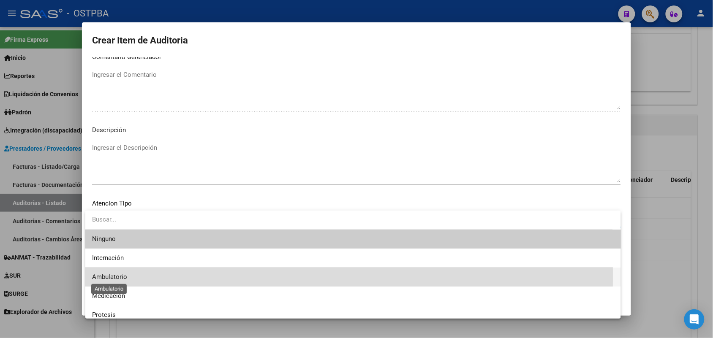
click at [125, 276] on span "Ambulatorio" at bounding box center [109, 277] width 35 height 8
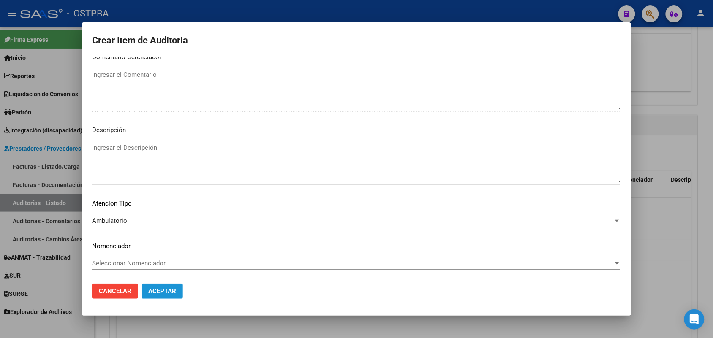
click at [169, 292] on span "Aceptar" at bounding box center [162, 292] width 28 height 8
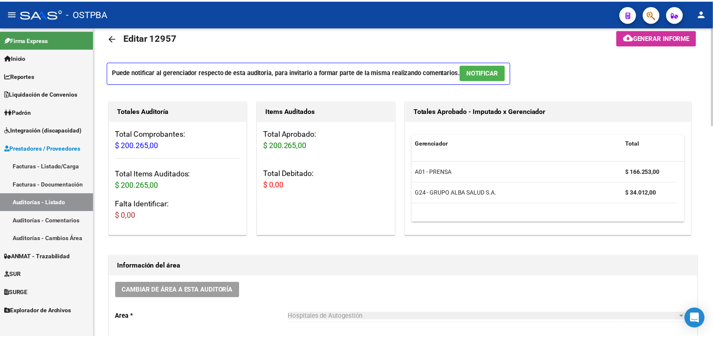
scroll to position [0, 0]
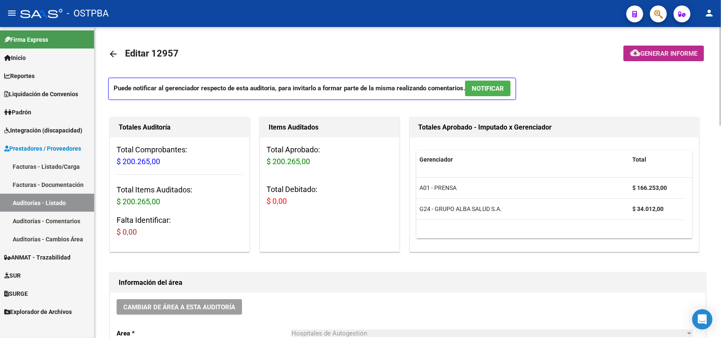
click at [672, 51] on span "Generar informe" at bounding box center [668, 54] width 57 height 8
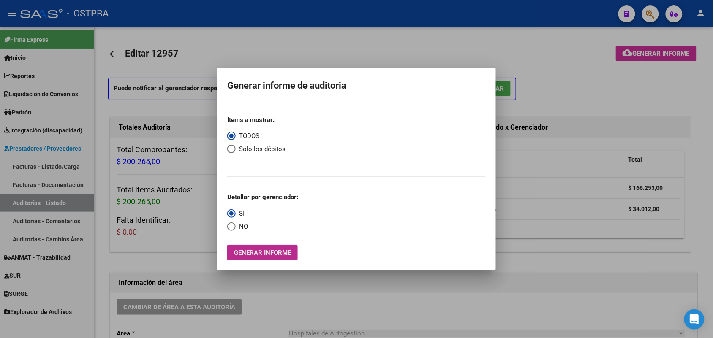
click at [273, 254] on span "Generar informe" at bounding box center [262, 253] width 57 height 8
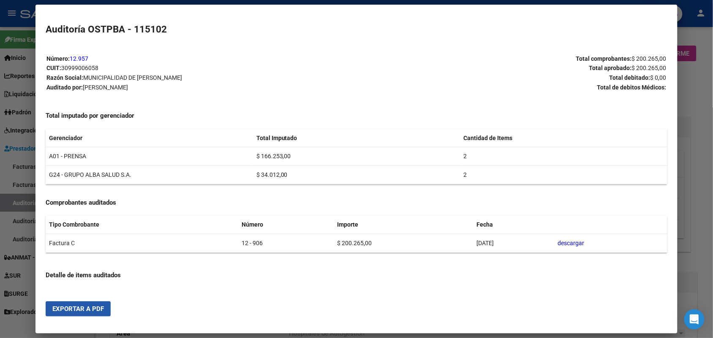
click at [96, 307] on span "Exportar a PDF" at bounding box center [78, 309] width 52 height 8
click at [702, 97] on div at bounding box center [356, 169] width 713 height 338
